Goal: Find specific page/section: Find specific page/section

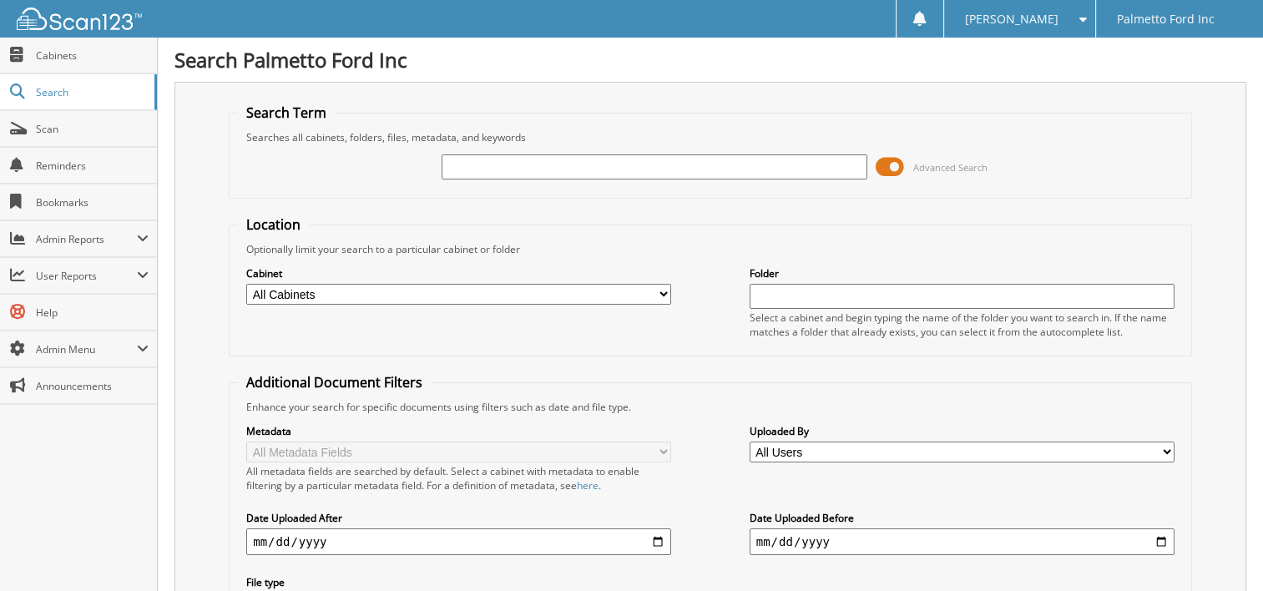
click at [528, 167] on input "text" at bounding box center [654, 166] width 425 height 25
type input "22067"
click at [902, 159] on span at bounding box center [890, 166] width 28 height 25
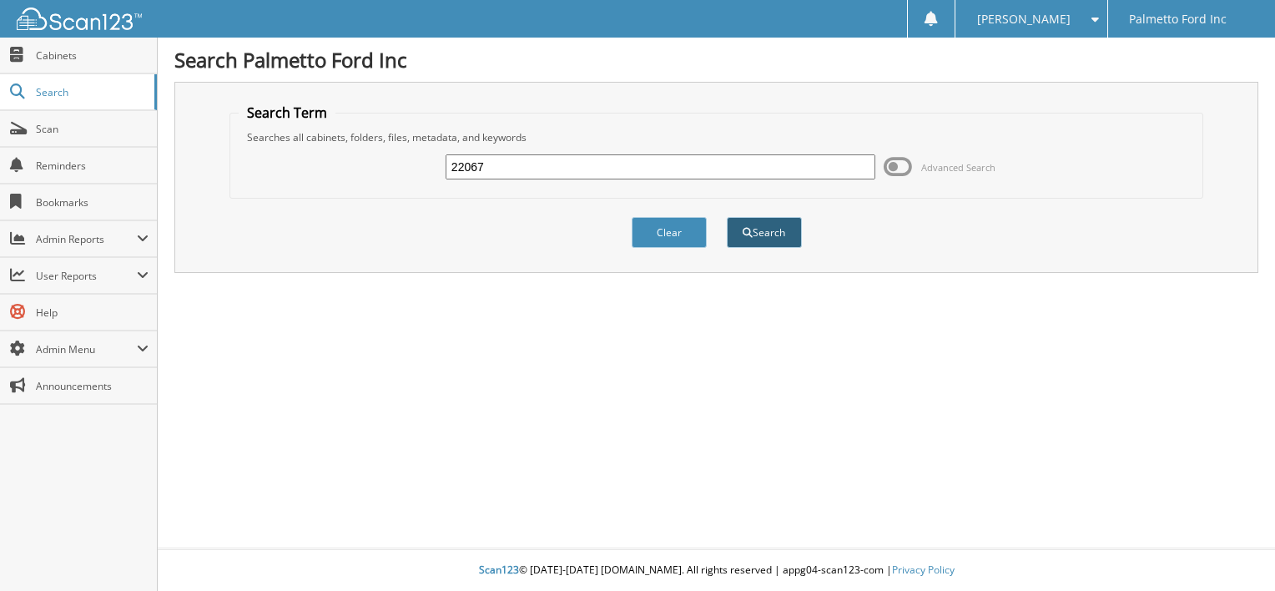
click at [755, 225] on button "Search" at bounding box center [764, 232] width 75 height 31
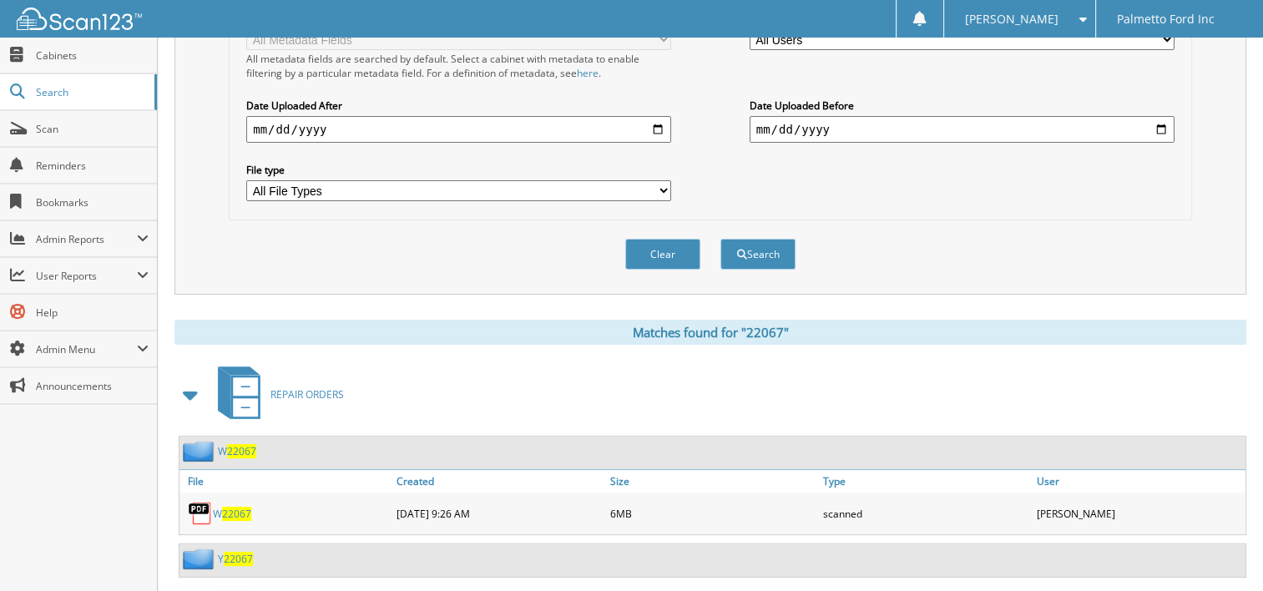
scroll to position [501, 0]
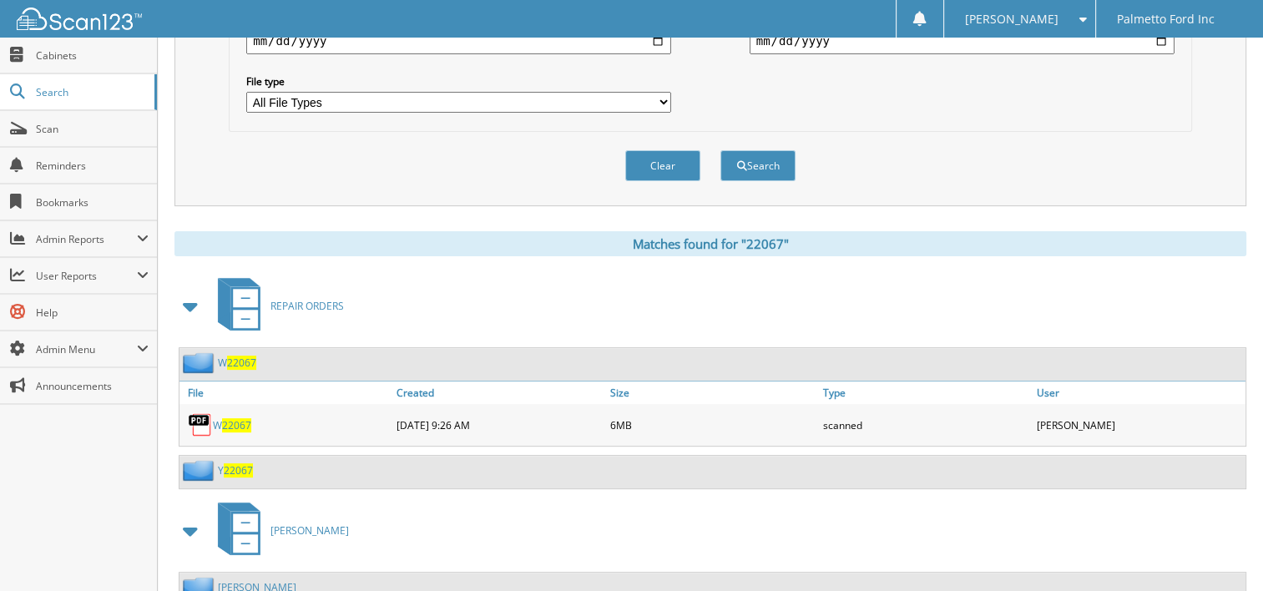
click at [233, 418] on span "22067" at bounding box center [236, 425] width 29 height 14
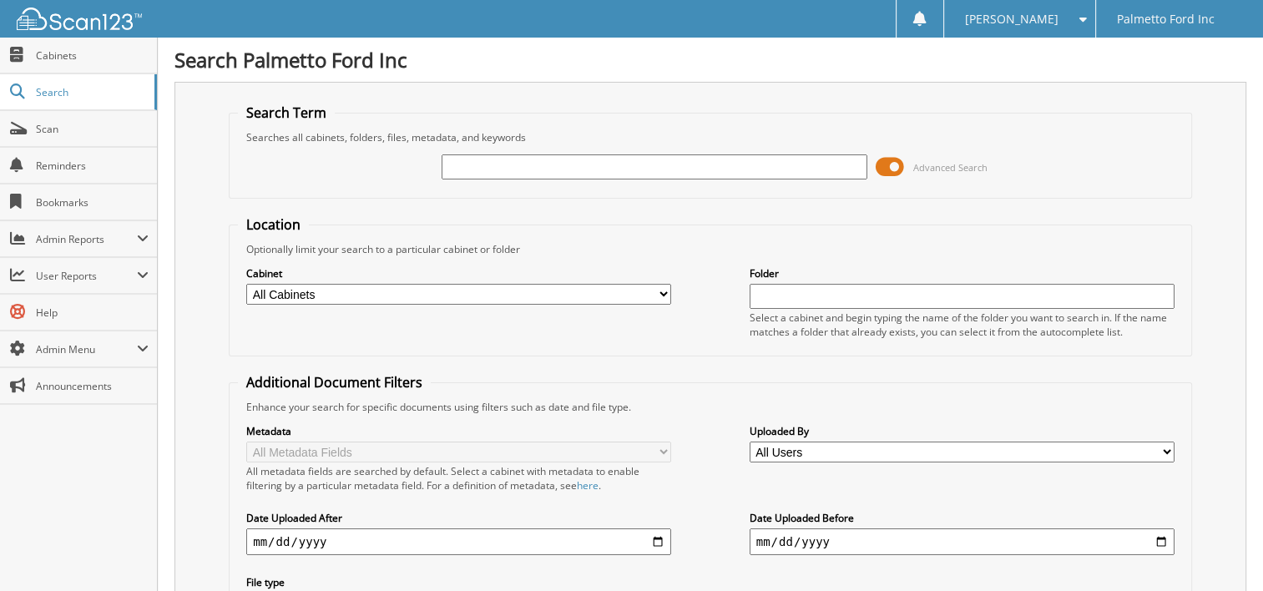
click at [576, 159] on input "text" at bounding box center [654, 166] width 425 height 25
type input "21841"
click at [899, 164] on span at bounding box center [890, 166] width 28 height 25
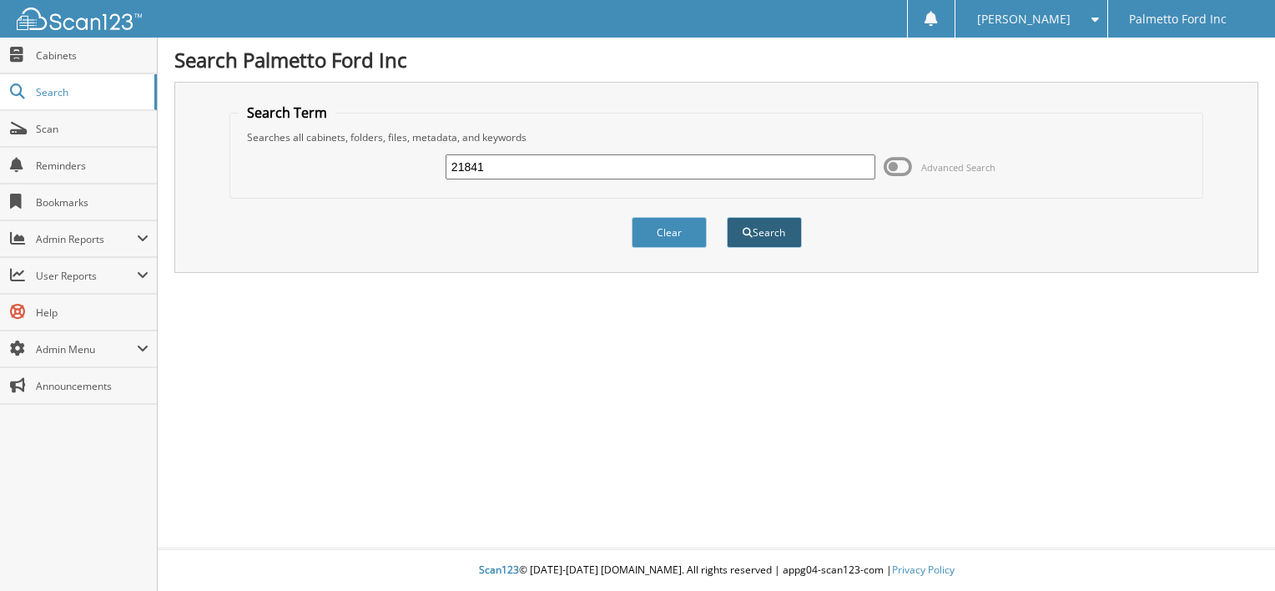
click at [786, 231] on button "Search" at bounding box center [764, 232] width 75 height 31
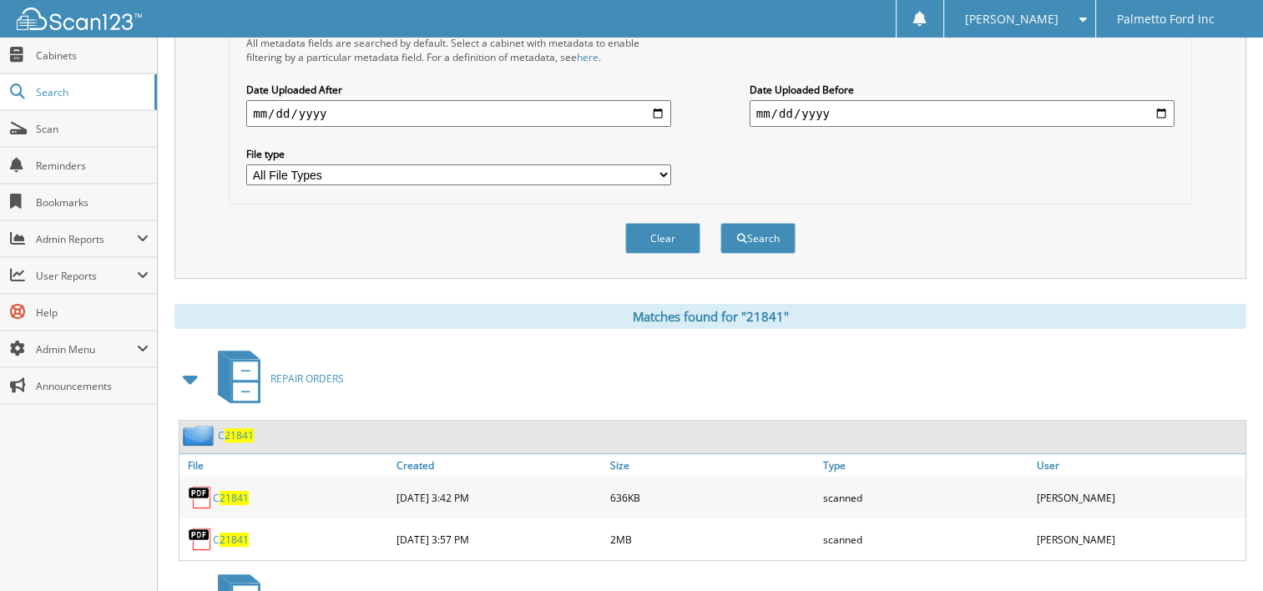
scroll to position [546, 0]
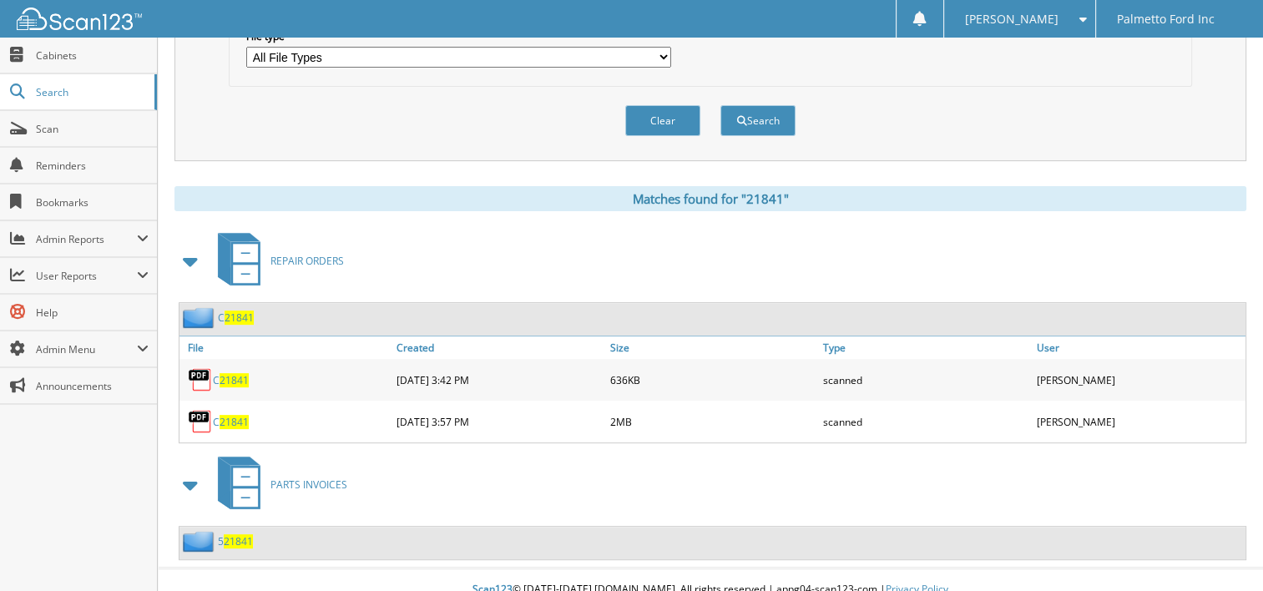
click at [240, 415] on span "21841" at bounding box center [234, 422] width 29 height 14
click at [49, 75] on link "Search" at bounding box center [78, 92] width 157 height 36
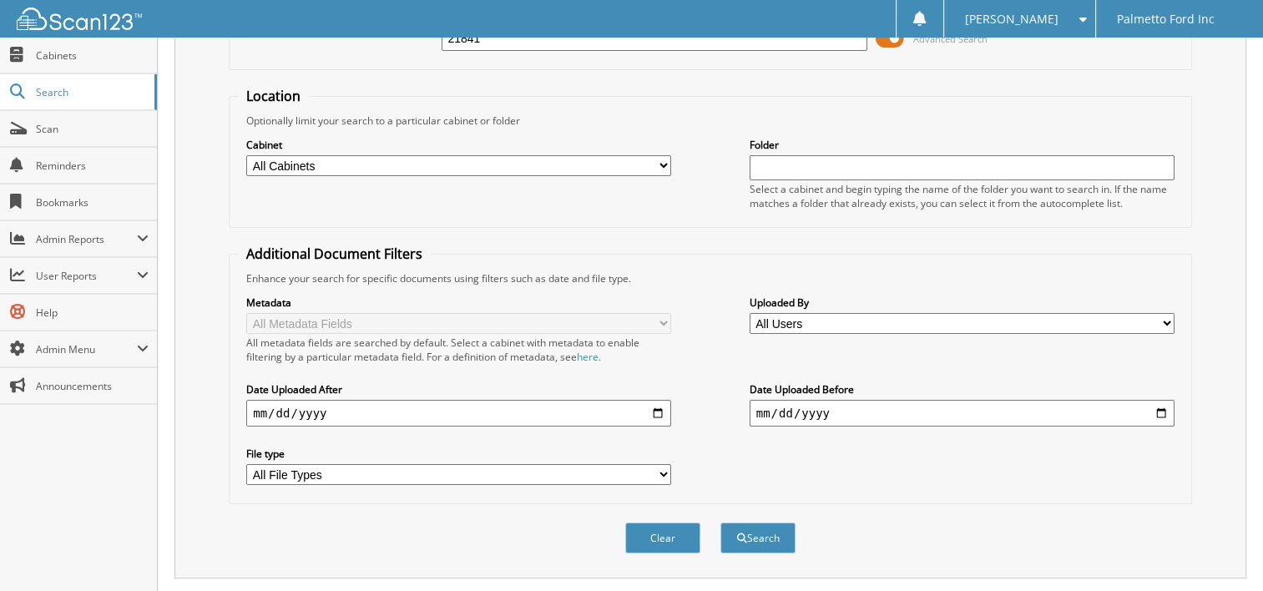
scroll to position [0, 0]
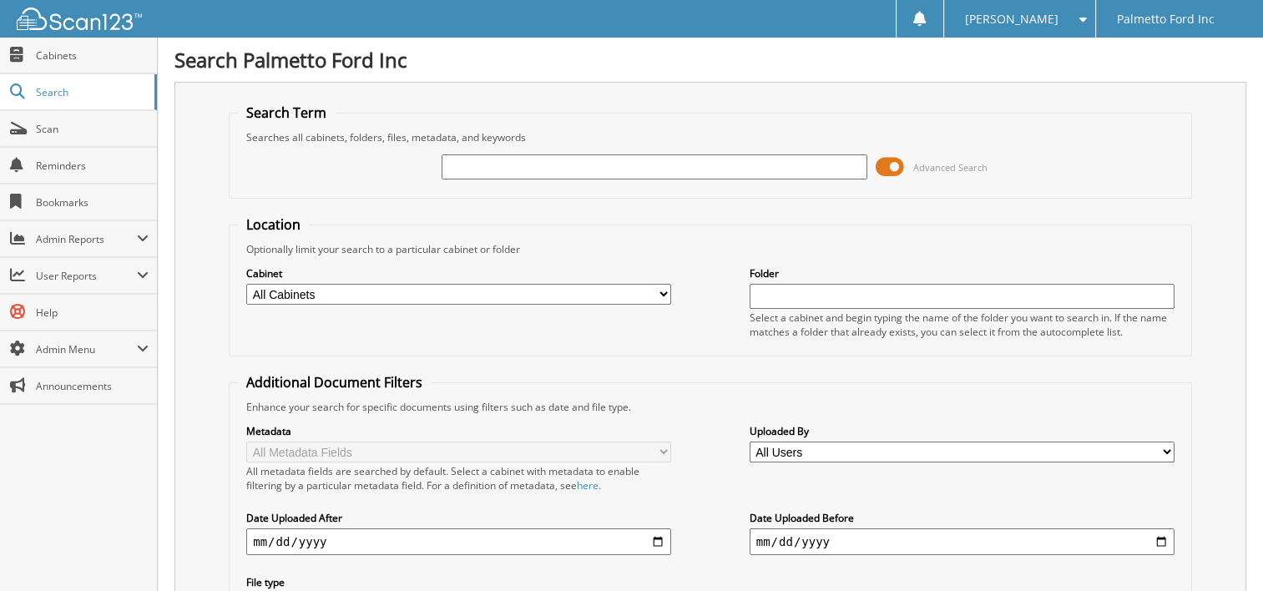
click at [458, 170] on input "text" at bounding box center [654, 166] width 425 height 25
type input "21212"
click at [891, 166] on span at bounding box center [890, 166] width 28 height 25
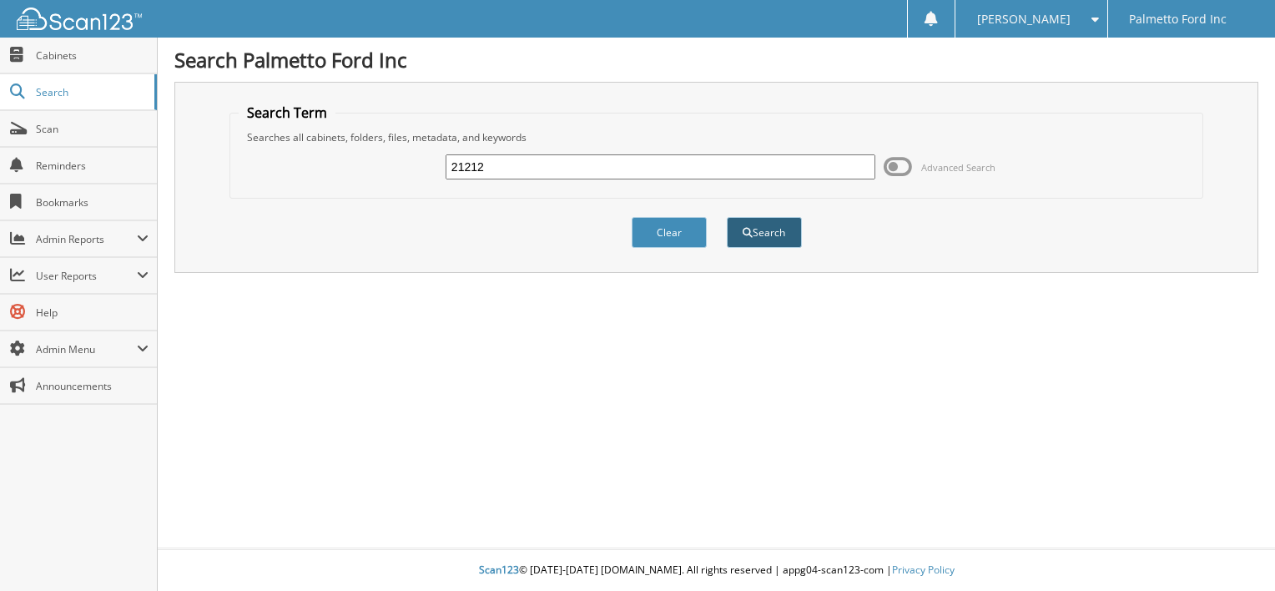
click at [765, 218] on button "Search" at bounding box center [764, 232] width 75 height 31
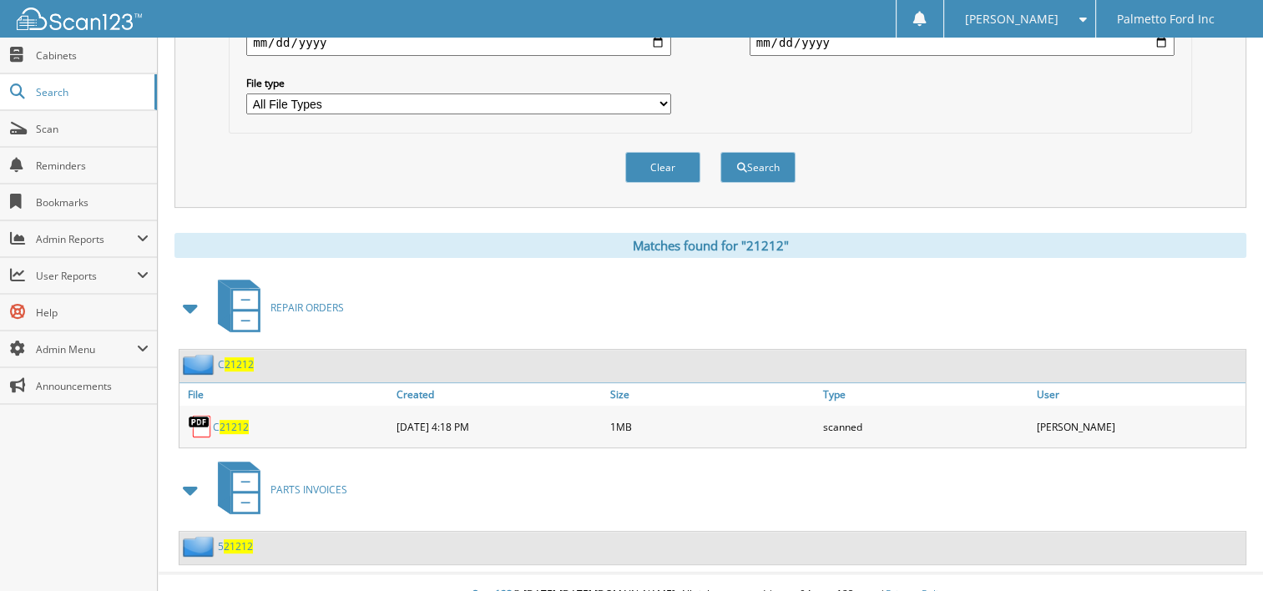
scroll to position [504, 0]
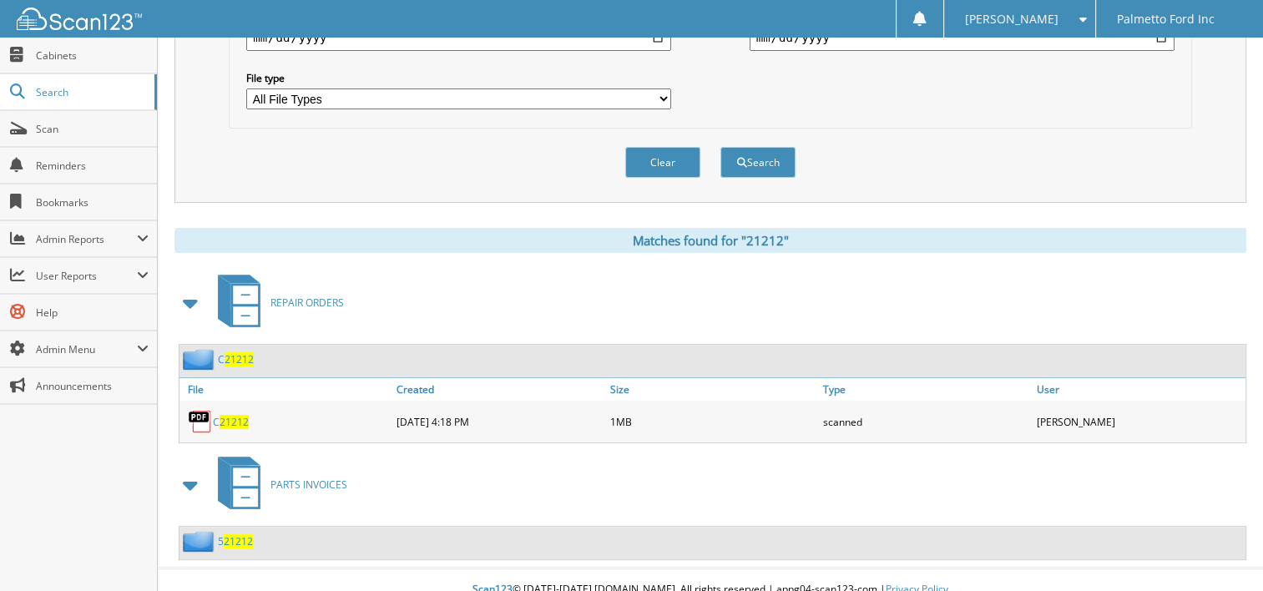
click at [235, 415] on span "21212" at bounding box center [234, 422] width 29 height 14
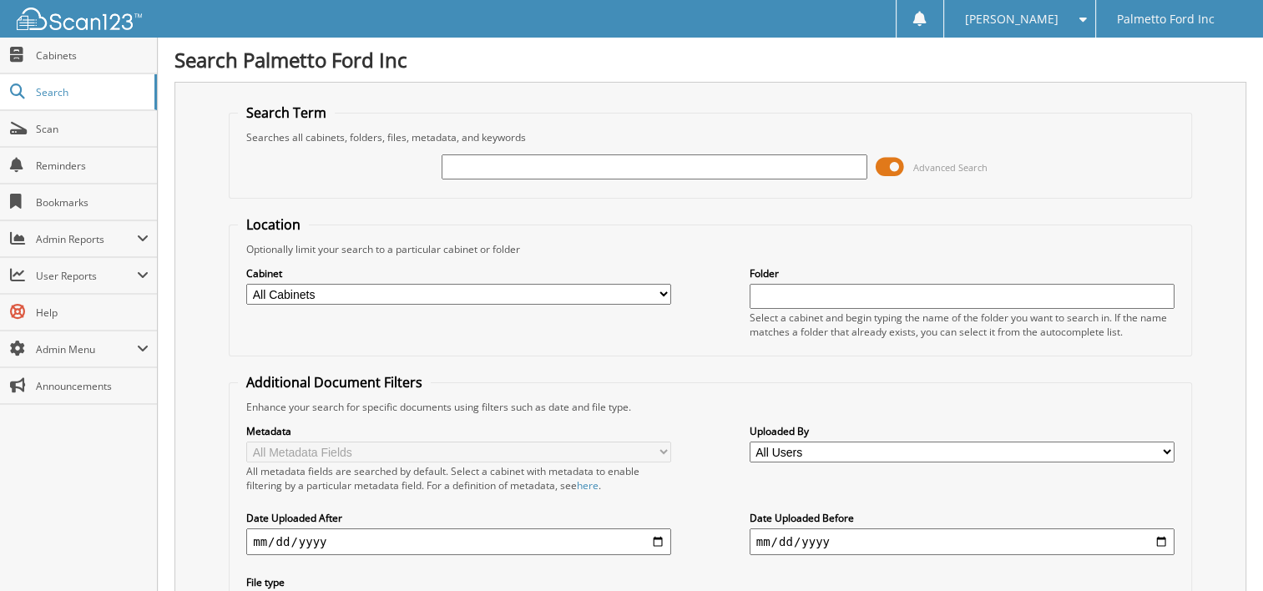
click at [503, 168] on input "text" at bounding box center [654, 166] width 425 height 25
type input "22067"
click at [898, 157] on span at bounding box center [890, 166] width 28 height 25
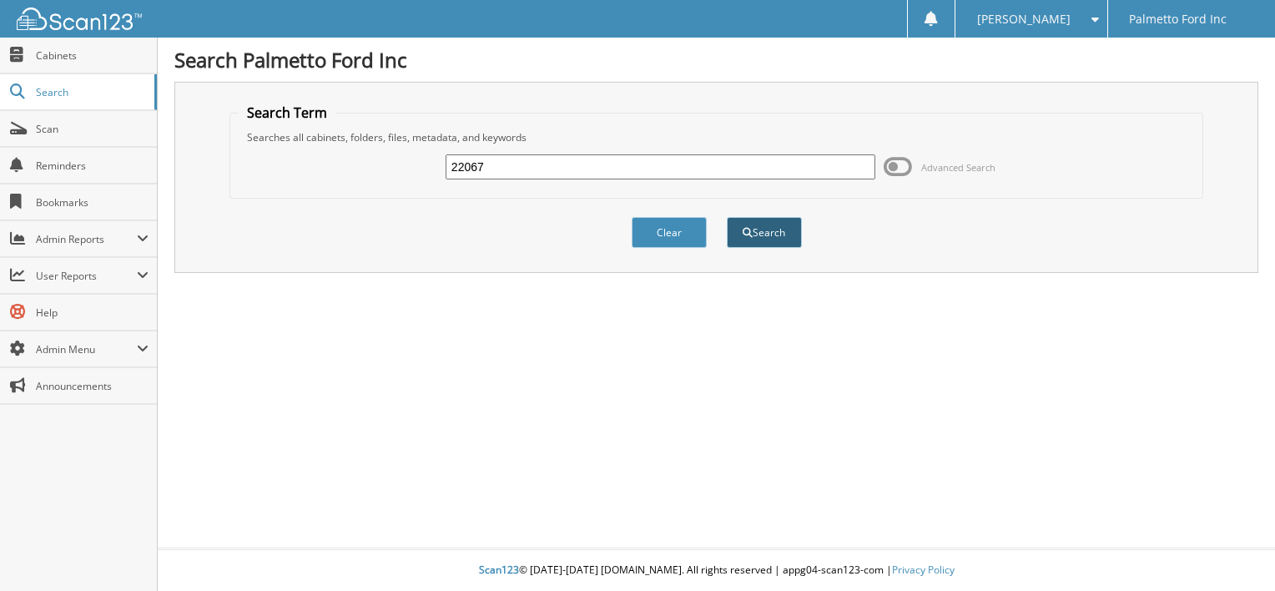
click at [750, 228] on span "submit" at bounding box center [748, 233] width 10 height 10
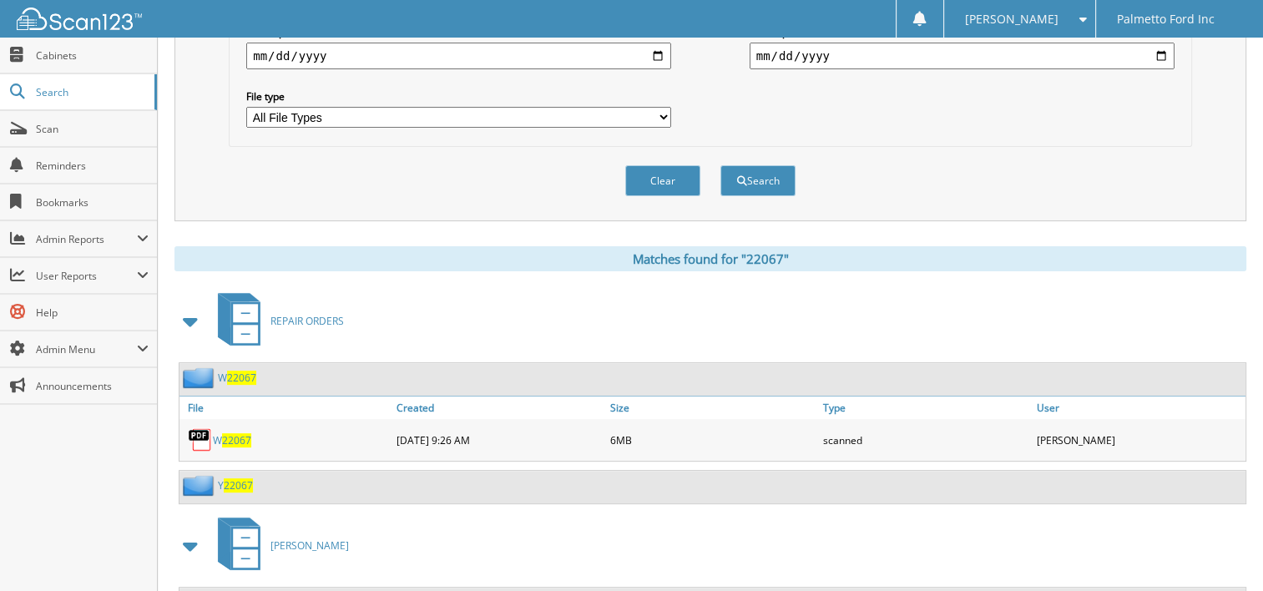
scroll to position [584, 0]
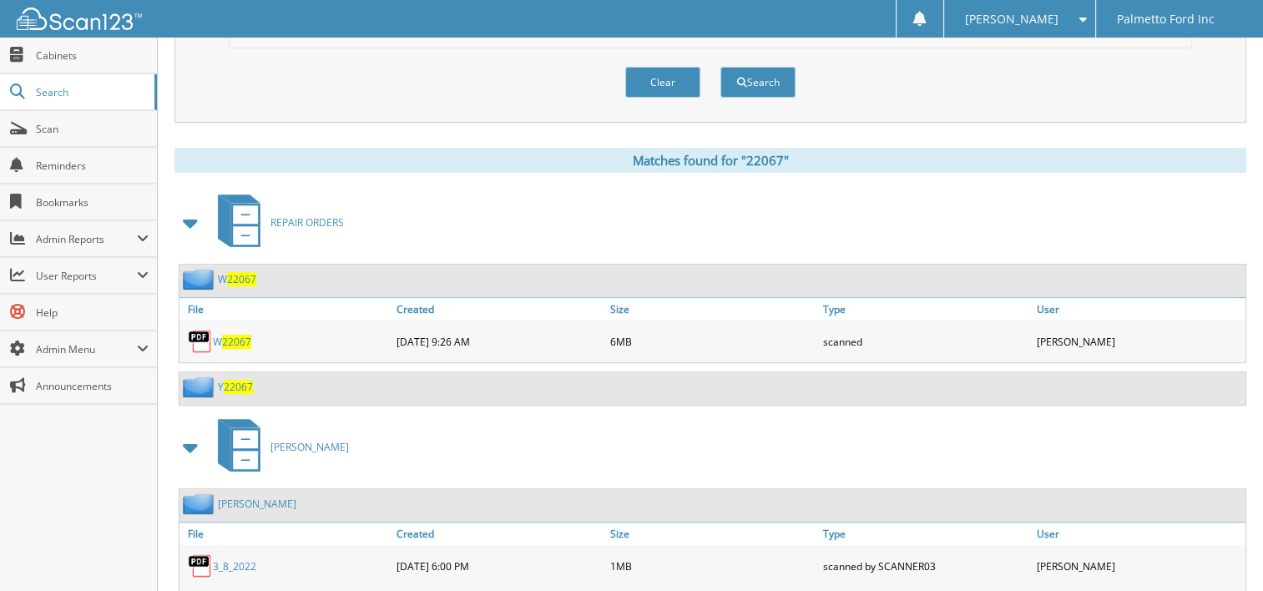
click at [232, 335] on span "22067" at bounding box center [236, 342] width 29 height 14
click at [47, 83] on link "Search" at bounding box center [78, 92] width 157 height 36
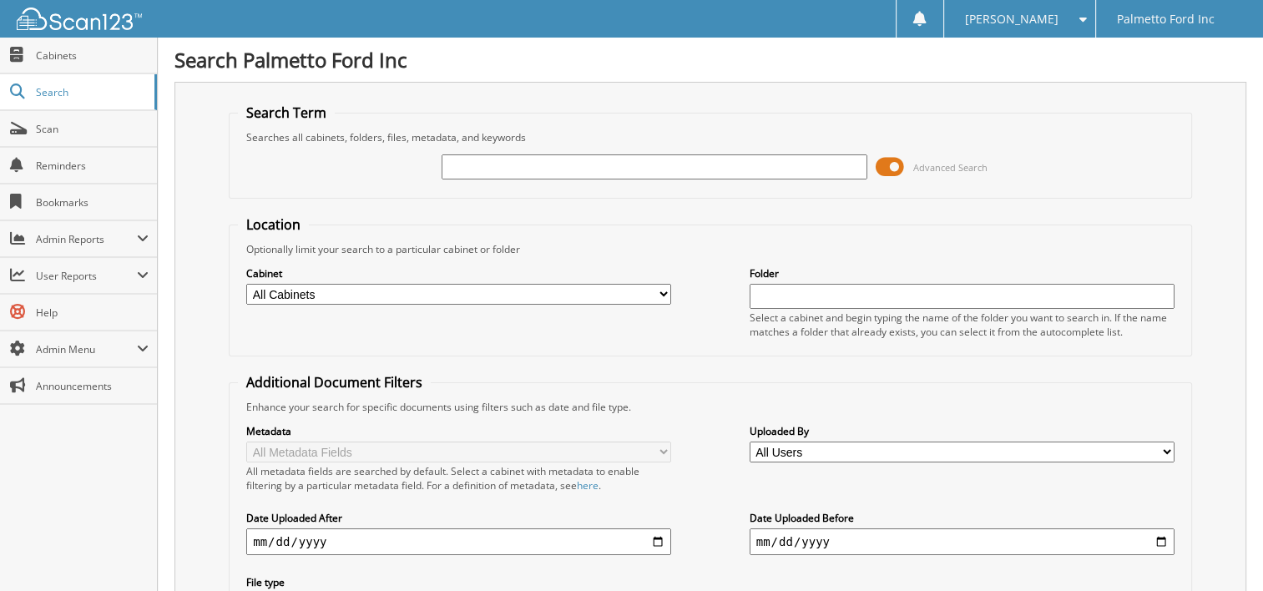
click at [600, 176] on input "text" at bounding box center [654, 166] width 425 height 25
click at [482, 162] on input "text" at bounding box center [654, 166] width 425 height 25
type input "22881"
click at [889, 164] on span at bounding box center [890, 166] width 28 height 25
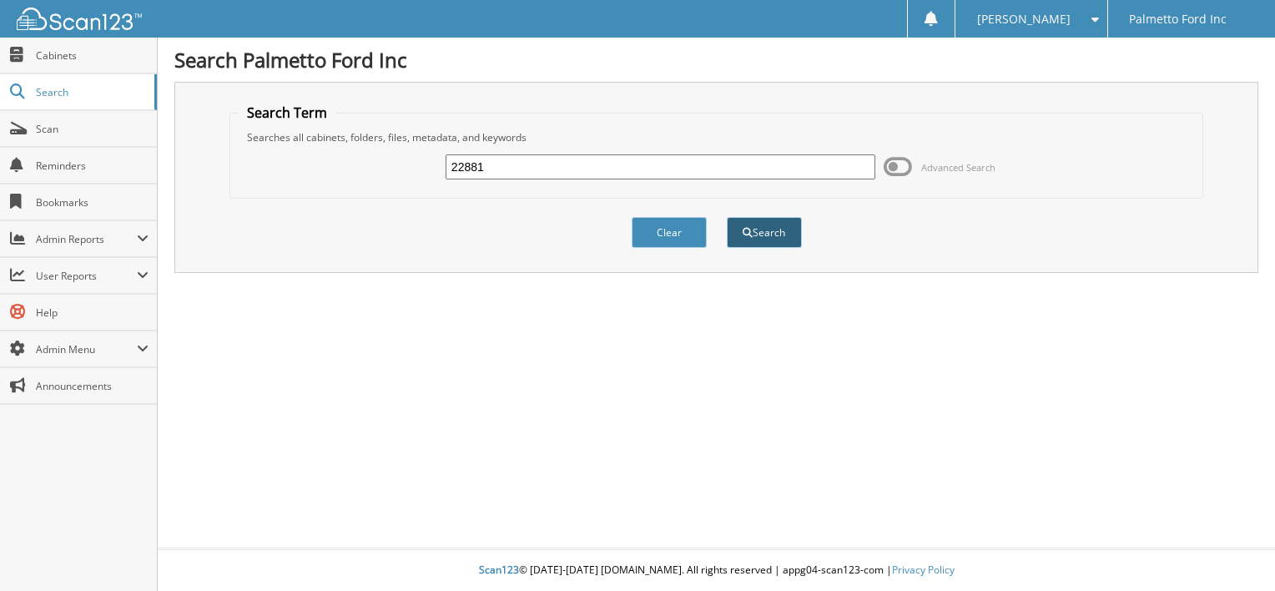
click at [777, 227] on button "Search" at bounding box center [764, 232] width 75 height 31
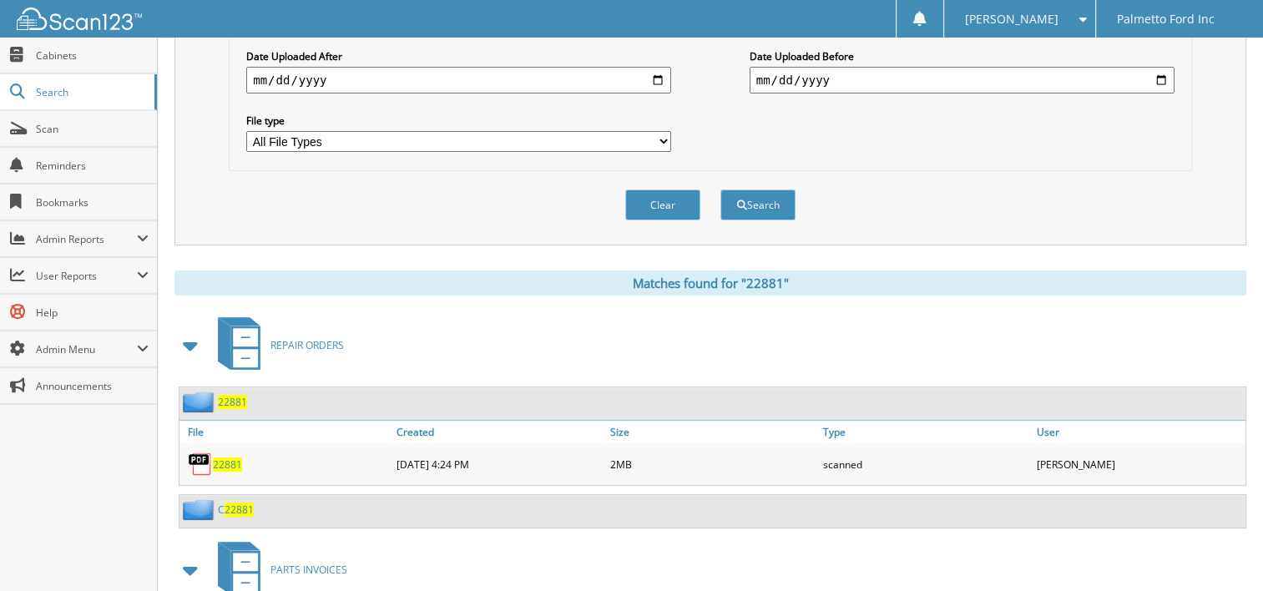
scroll to position [501, 0]
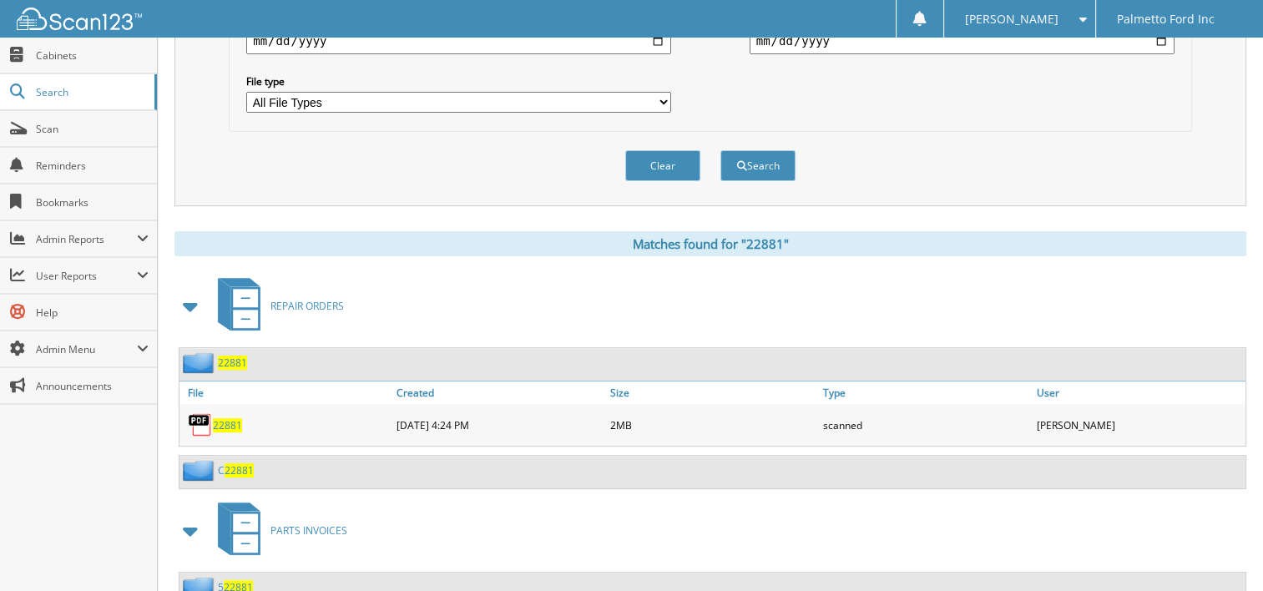
click at [227, 418] on span "22881" at bounding box center [227, 425] width 29 height 14
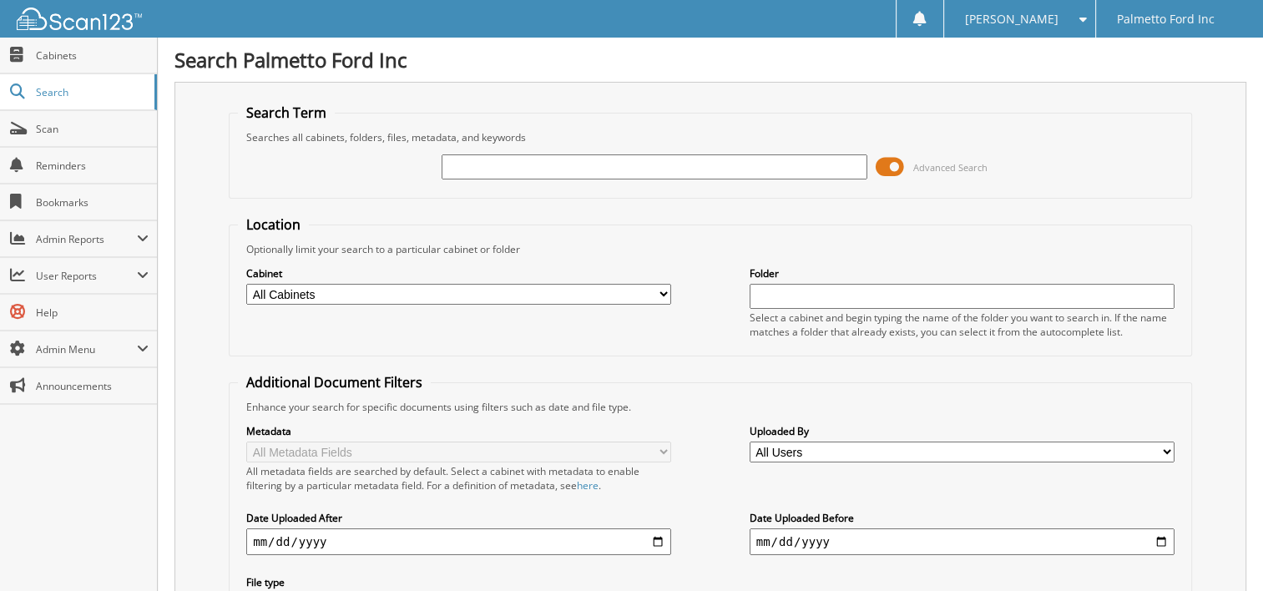
drag, startPoint x: 473, startPoint y: 161, endPoint x: 478, endPoint y: 148, distance: 14.3
click at [476, 157] on input "text" at bounding box center [654, 166] width 425 height 25
click at [841, 553] on div "Metadata All Metadata Fields All metadata fields are searched by default. Selec…" at bounding box center [710, 519] width 945 height 210
click at [455, 160] on input "text" at bounding box center [654, 166] width 425 height 25
type input "2"
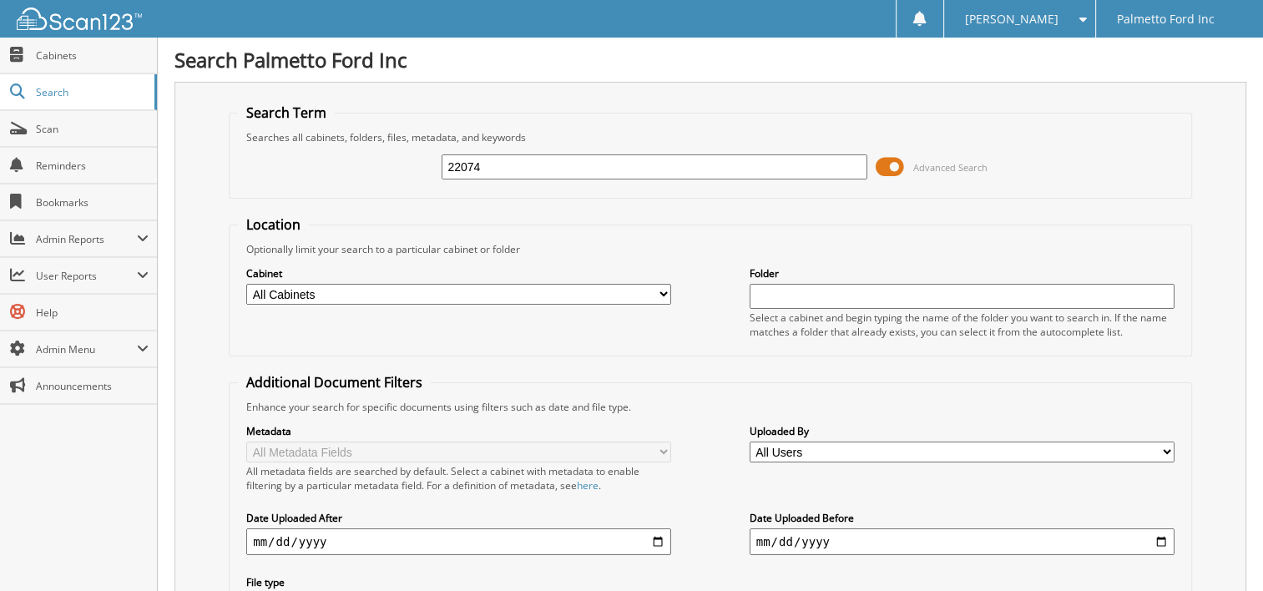
type input "22074"
click at [885, 164] on span at bounding box center [890, 166] width 28 height 25
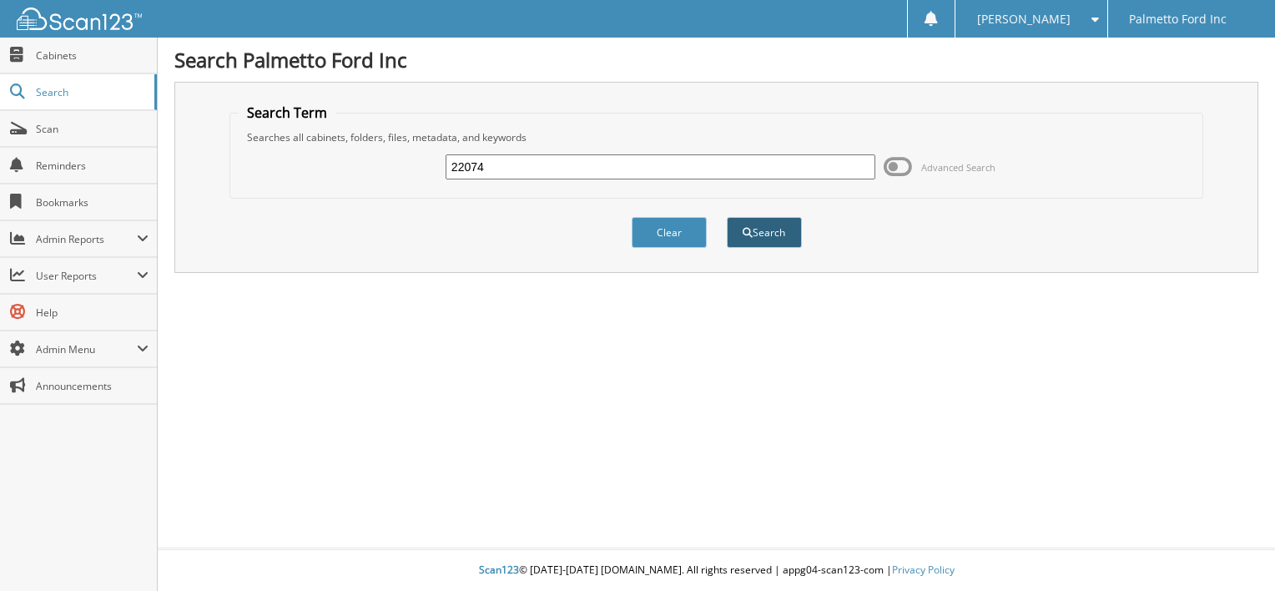
click at [748, 217] on button "Search" at bounding box center [764, 232] width 75 height 31
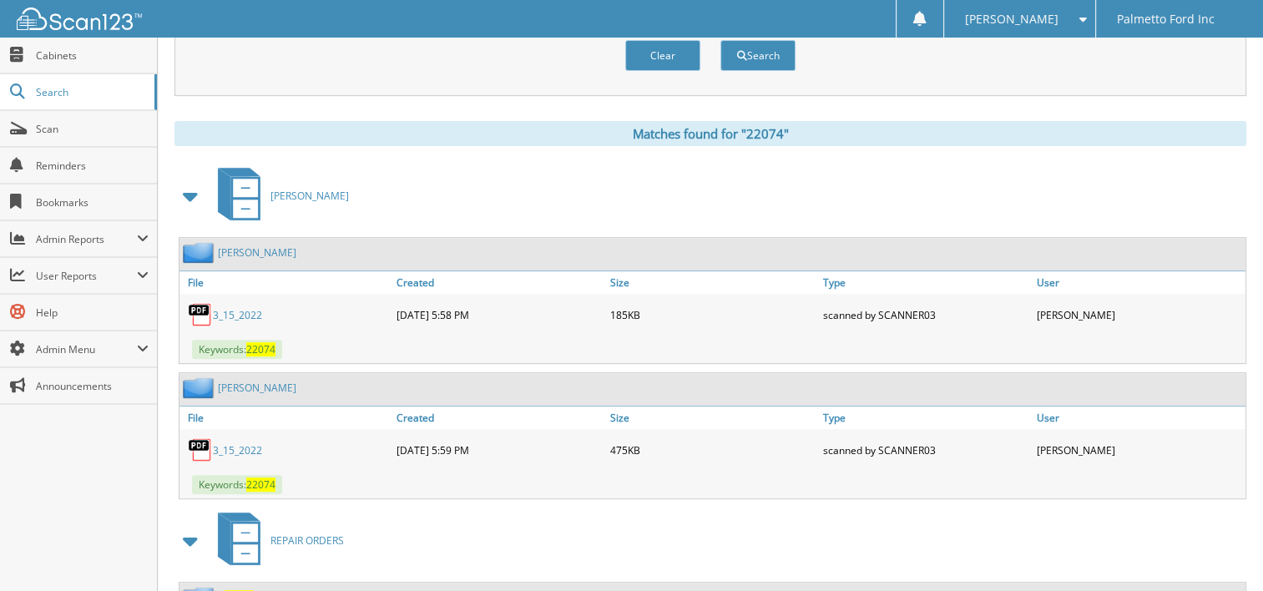
scroll to position [751, 0]
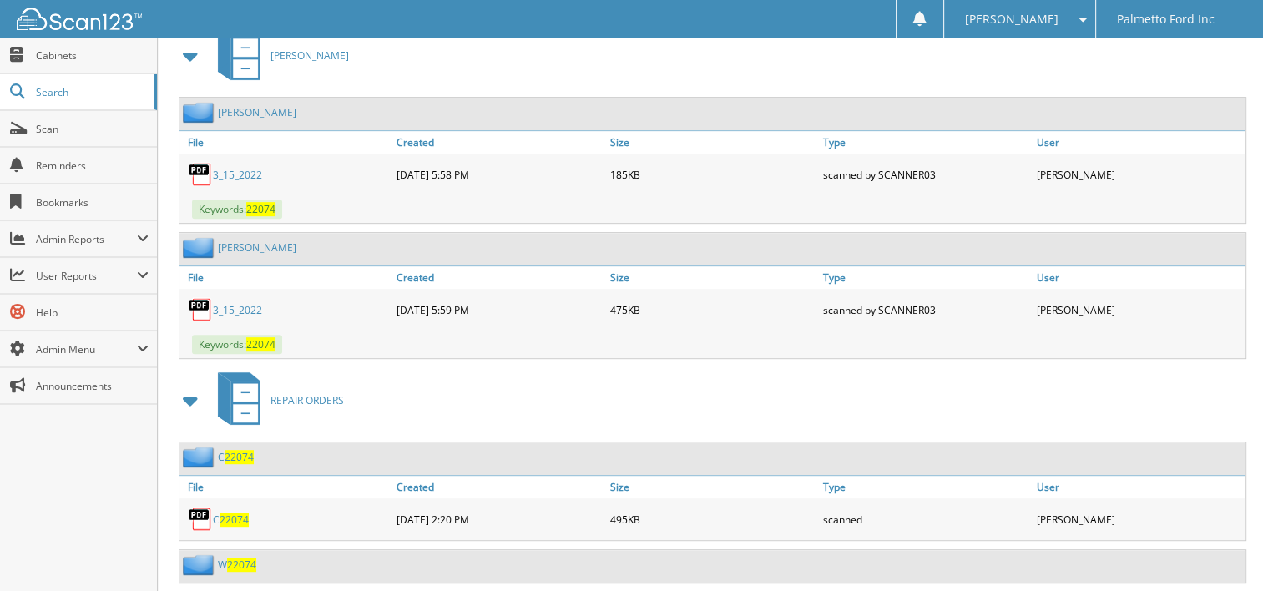
click at [258, 202] on span "22074" at bounding box center [260, 209] width 29 height 14
click at [199, 162] on img at bounding box center [200, 174] width 25 height 25
click at [247, 168] on link "3_15_2022" at bounding box center [237, 175] width 49 height 14
